Goal: Communication & Community: Answer question/provide support

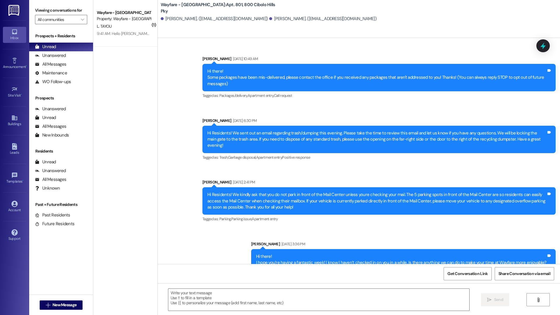
scroll to position [7865, 0]
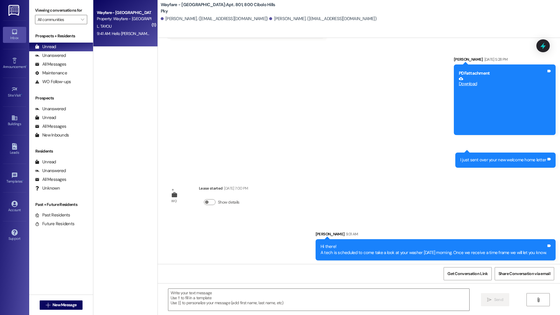
click at [138, 34] on div "9:41 AM: Hello Jordan, Can you please verify that I signed my lease ? I did not…" at bounding box center [189, 33] width 185 height 5
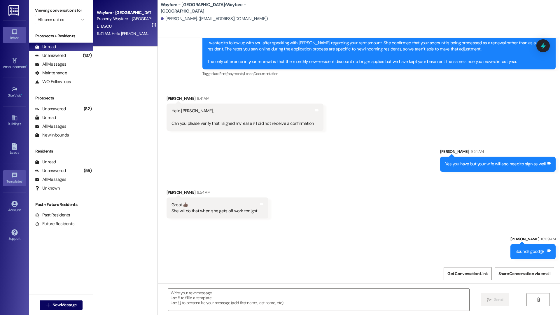
scroll to position [188, 0]
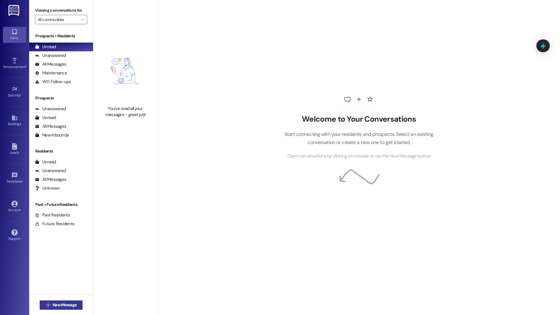
click at [60, 303] on span "New Message" at bounding box center [64, 305] width 24 height 6
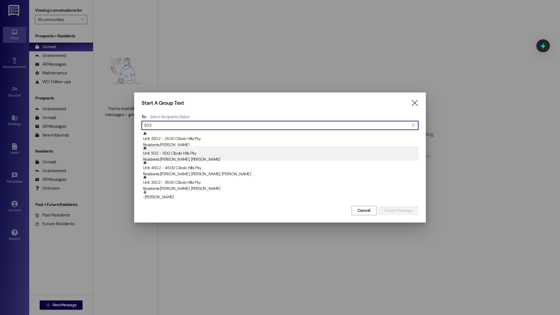
type input "502"
click at [252, 156] on div "Unit: 502 - 500 Cibolo Hills Pky Residents: Faith Bell, Grace Wright" at bounding box center [280, 154] width 275 height 17
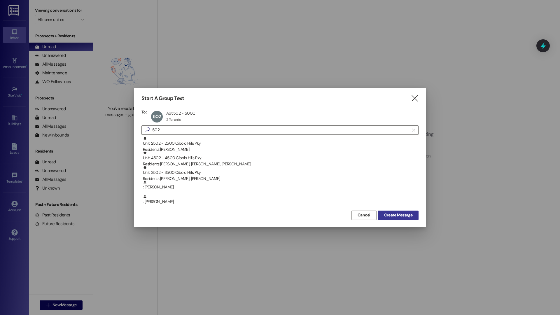
click at [410, 217] on span "Create Message" at bounding box center [398, 215] width 28 height 6
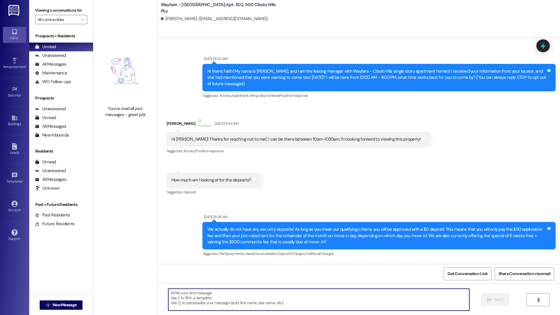
scroll to position [25156, 0]
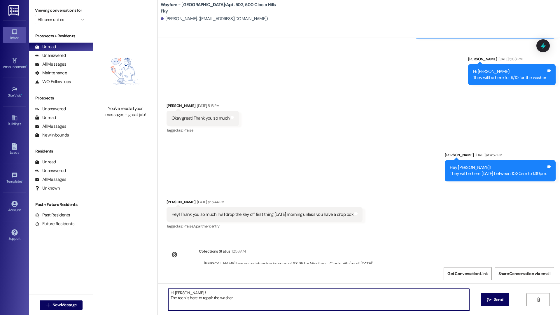
click at [255, 294] on textarea "Hi Faith ! The tech is here to repair the washer" at bounding box center [318, 300] width 301 height 22
click at [244, 298] on textarea "Hi Faith ! The tech is here to repair the washer" at bounding box center [318, 300] width 301 height 22
click at [260, 301] on textarea "Hi Faith ! The tech is here to repair the washer" at bounding box center [318, 300] width 301 height 22
type textarea "Hi Faith ! The tech is here to repair the washer"
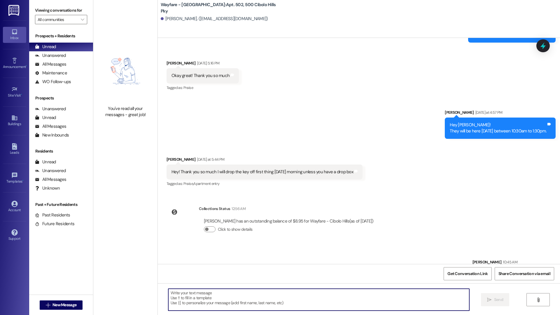
scroll to position [25203, 0]
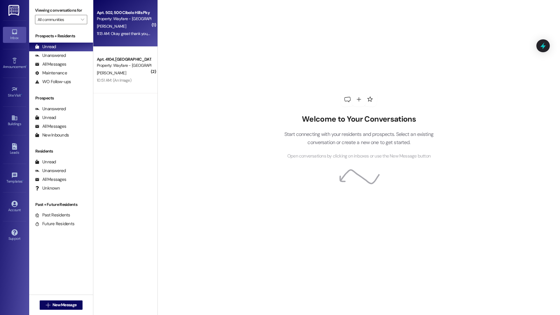
click at [129, 36] on div "11:13 AM: Okay great thank you, I just met him here 11:13 AM: Okay great thank …" at bounding box center [138, 33] width 83 height 5
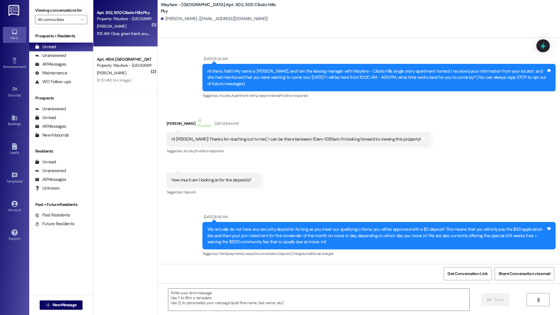
scroll to position [25252, 0]
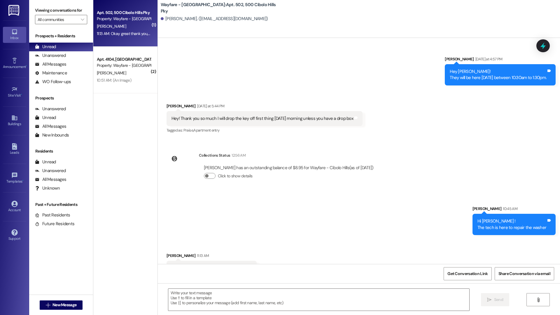
click at [129, 73] on div "M. Farver" at bounding box center [123, 72] width 55 height 7
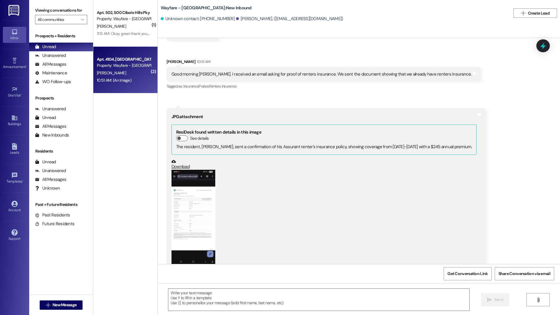
scroll to position [649, 0]
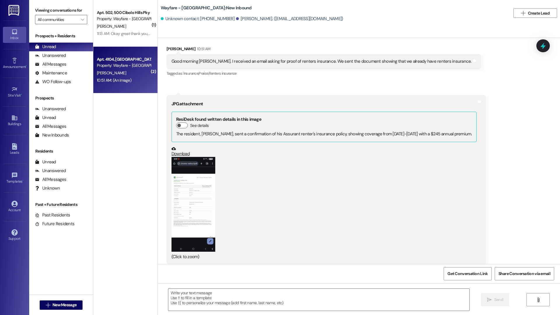
click at [189, 198] on button "Zoom image" at bounding box center [193, 204] width 44 height 95
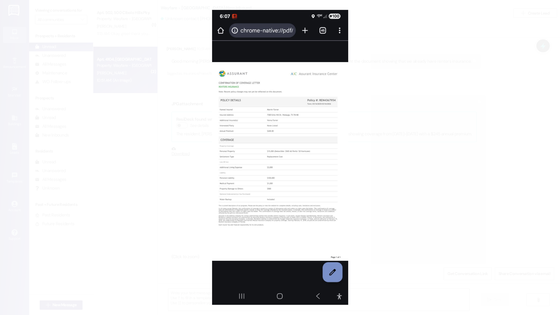
click at [415, 164] on button "Unzoom image" at bounding box center [280, 157] width 560 height 315
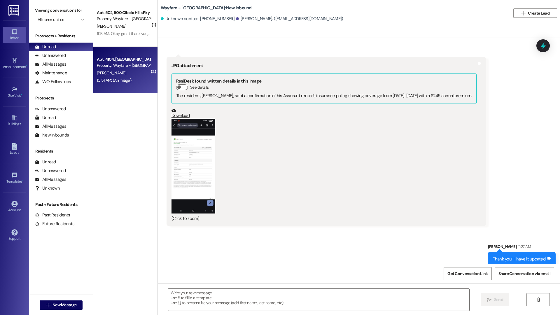
scroll to position [695, 0]
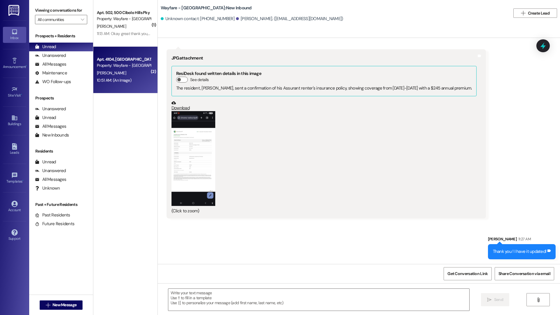
click at [192, 173] on button "Zoom image" at bounding box center [193, 158] width 44 height 95
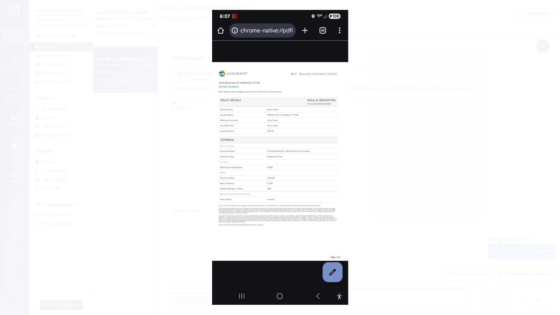
click at [418, 153] on button "Unzoom image" at bounding box center [280, 157] width 560 height 315
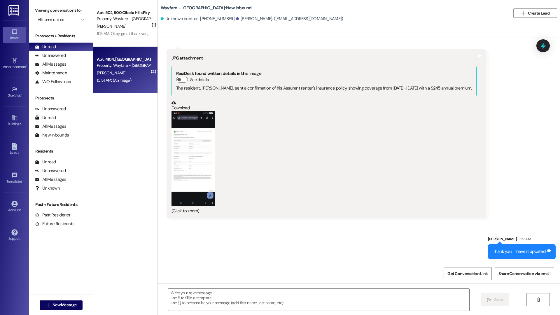
click at [192, 179] on button "Zoom image" at bounding box center [193, 158] width 44 height 95
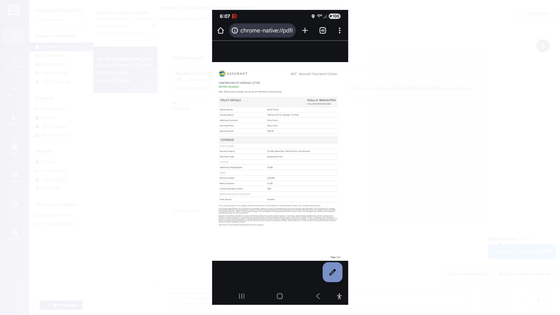
click at [394, 149] on button "Unzoom image" at bounding box center [280, 157] width 560 height 315
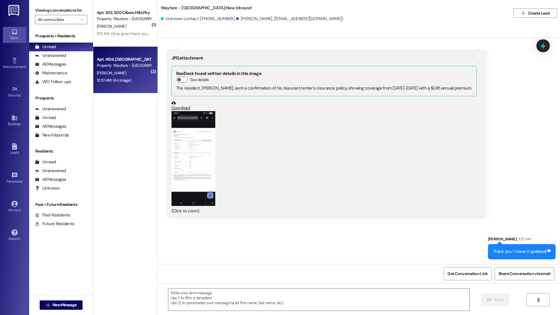
click at [196, 155] on button "Zoom image" at bounding box center [193, 158] width 44 height 95
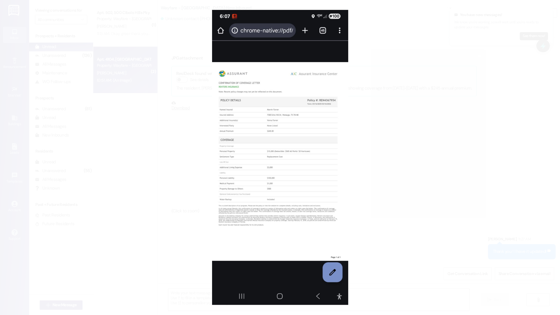
click at [499, 142] on button "Unzoom image" at bounding box center [280, 157] width 560 height 315
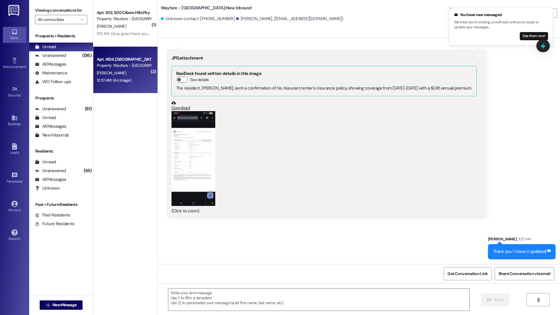
click at [195, 168] on button "Zoom image" at bounding box center [193, 158] width 44 height 95
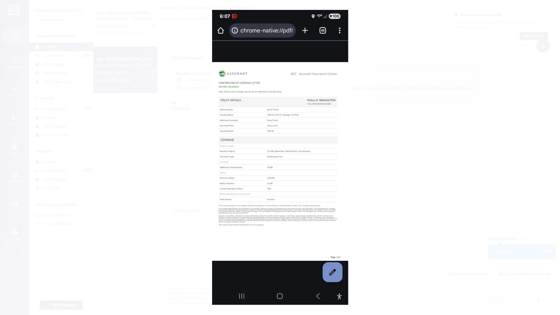
click at [426, 123] on button "Unzoom image" at bounding box center [280, 157] width 560 height 315
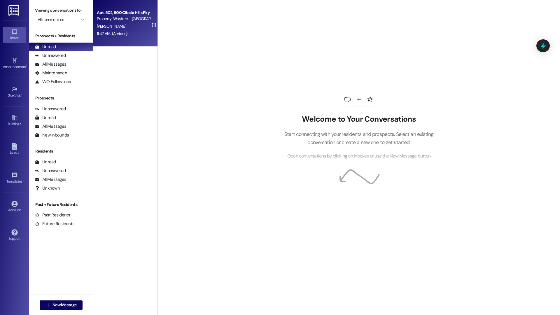
click at [147, 38] on div "Apt. 502, 500 Cibolo Hills Pky Property: Wayfare - [GEOGRAPHIC_DATA] [PERSON_NA…" at bounding box center [125, 23] width 64 height 47
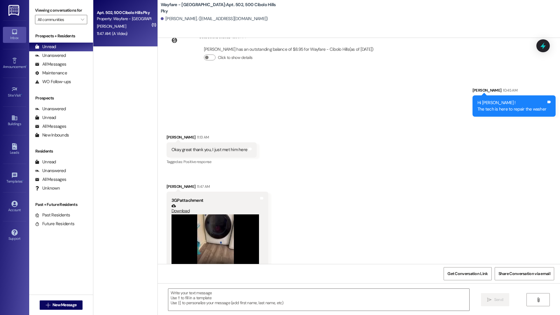
scroll to position [25305, 0]
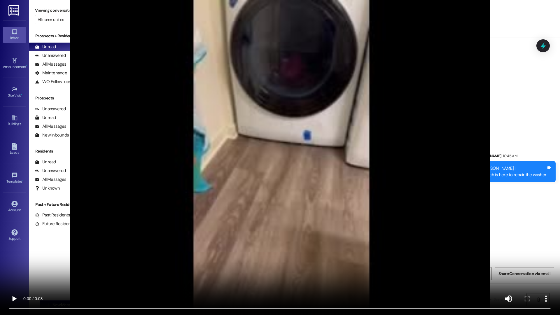
click at [361, 147] on video at bounding box center [280, 157] width 560 height 315
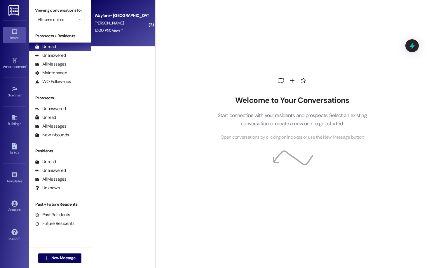
click at [113, 33] on div "12:00 PM: View * 12:00 PM: View *" at bounding box center [121, 30] width 55 height 7
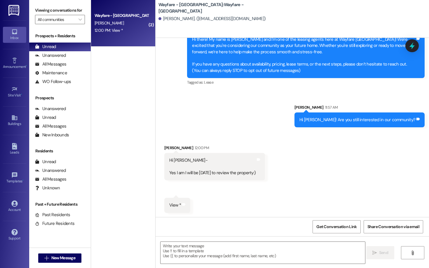
scroll to position [87, 0]
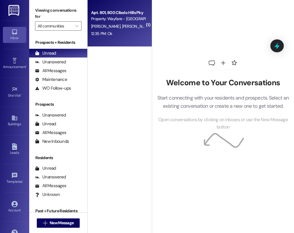
click at [105, 20] on div "Property: Wayfare - [GEOGRAPHIC_DATA]" at bounding box center [118, 19] width 54 height 6
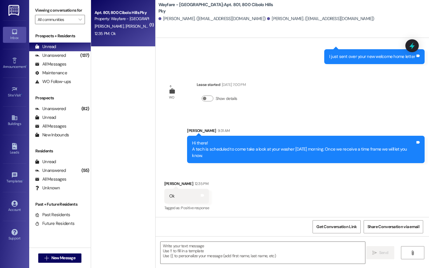
scroll to position [8492, 0]
